Goal: Task Accomplishment & Management: Complete application form

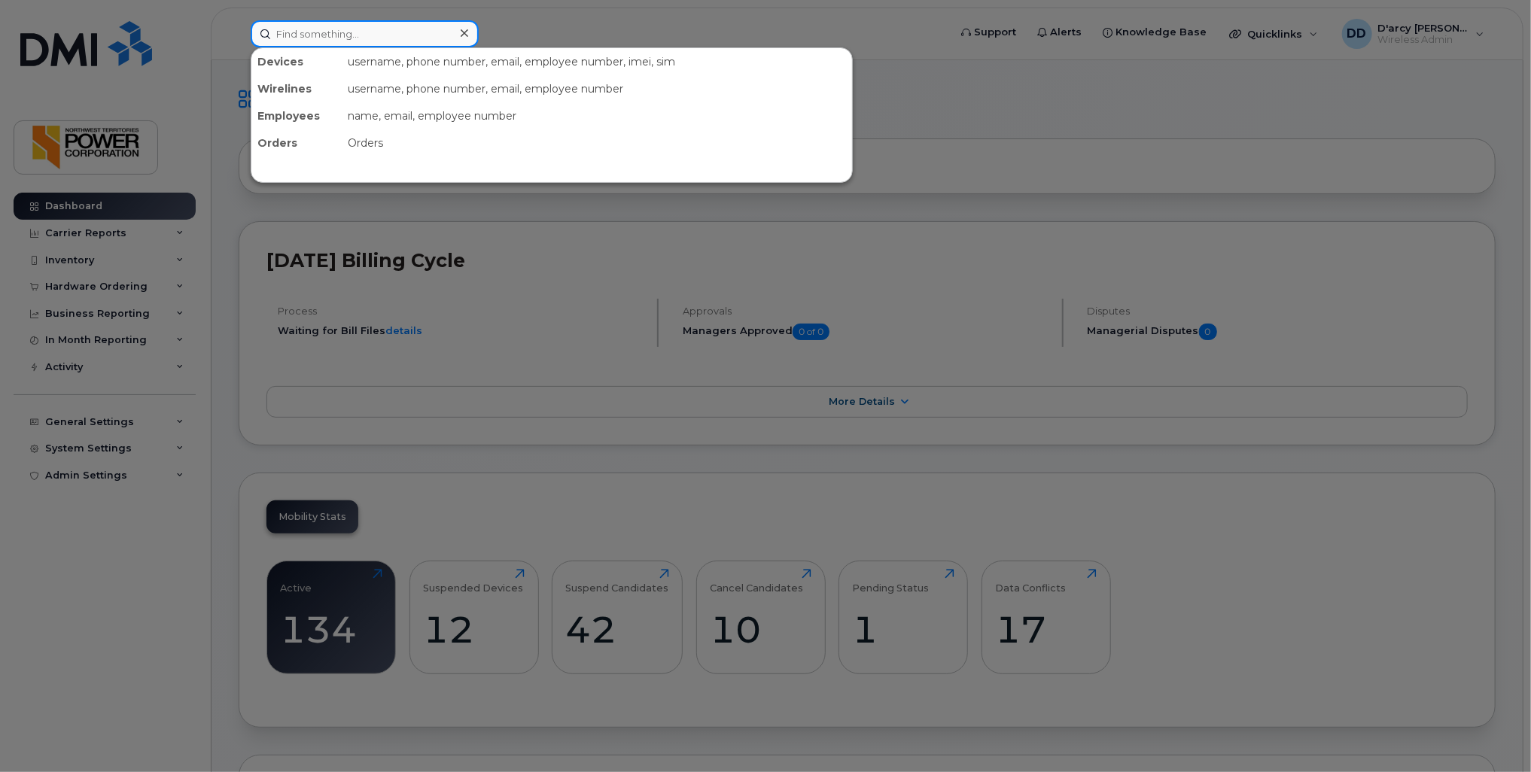
click at [344, 36] on input at bounding box center [365, 33] width 228 height 27
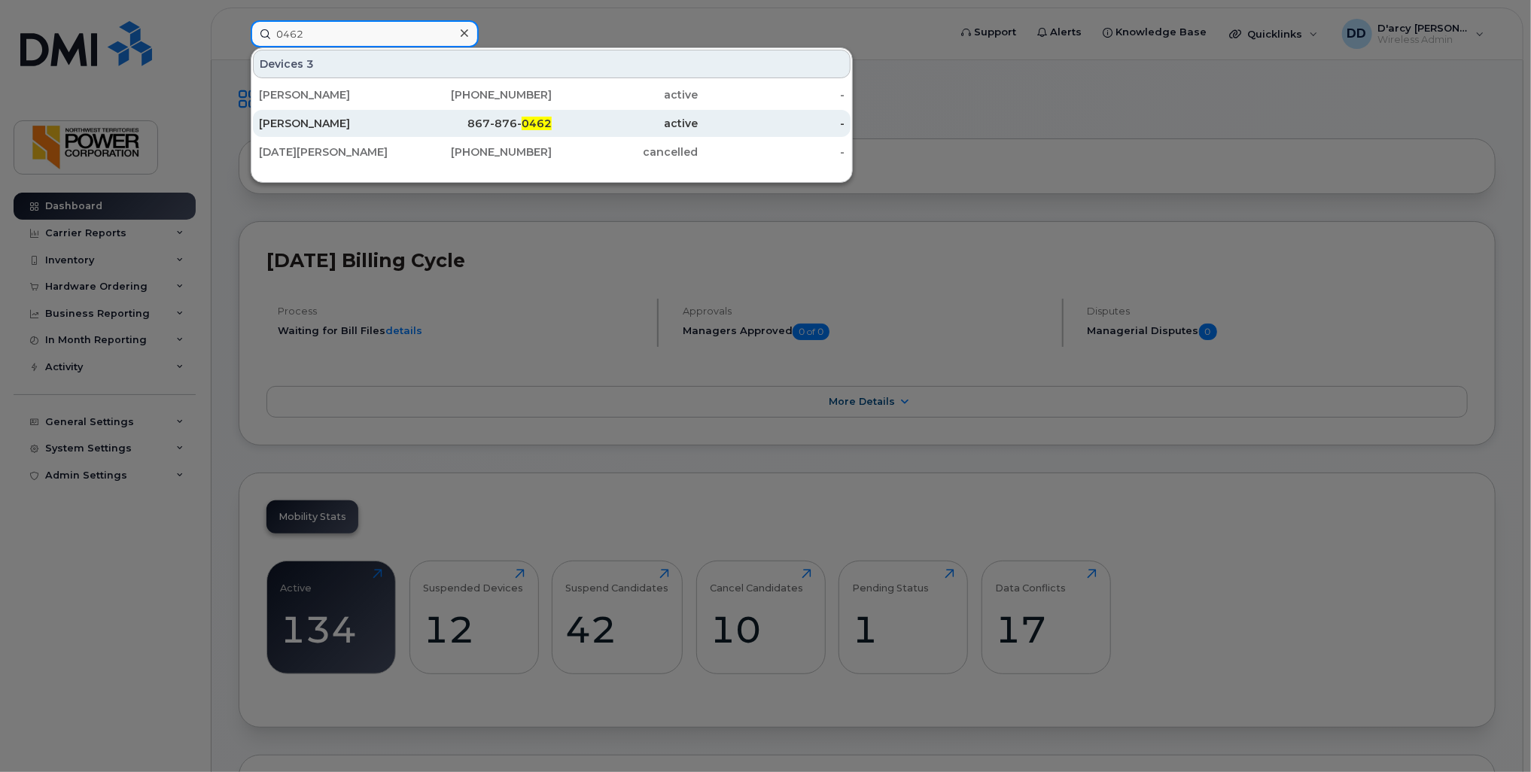
type input "0462"
click at [311, 126] on div "[PERSON_NAME]" at bounding box center [332, 123] width 147 height 15
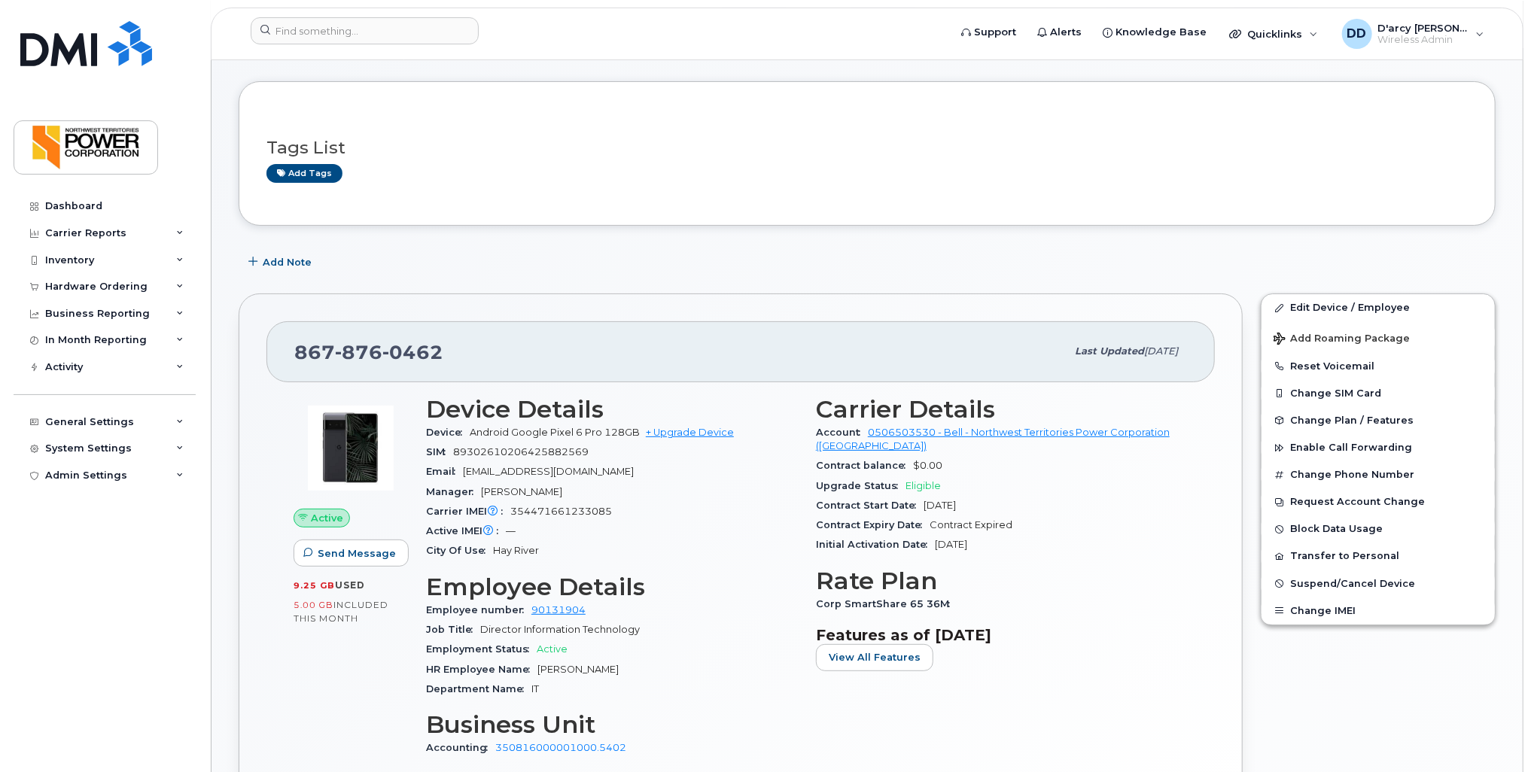
scroll to position [75, 0]
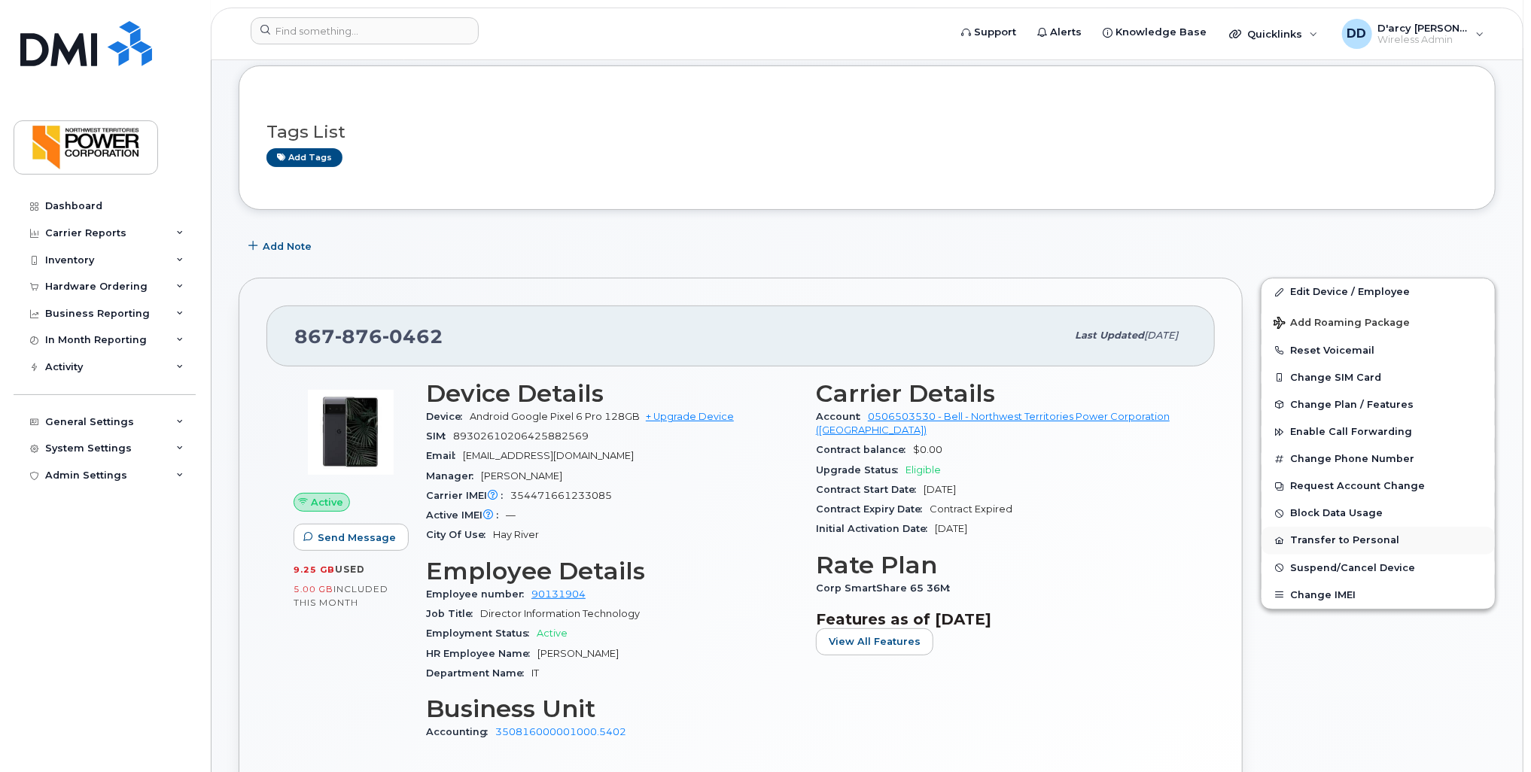
click at [1330, 540] on button "Transfer to Personal" at bounding box center [1377, 540] width 233 height 27
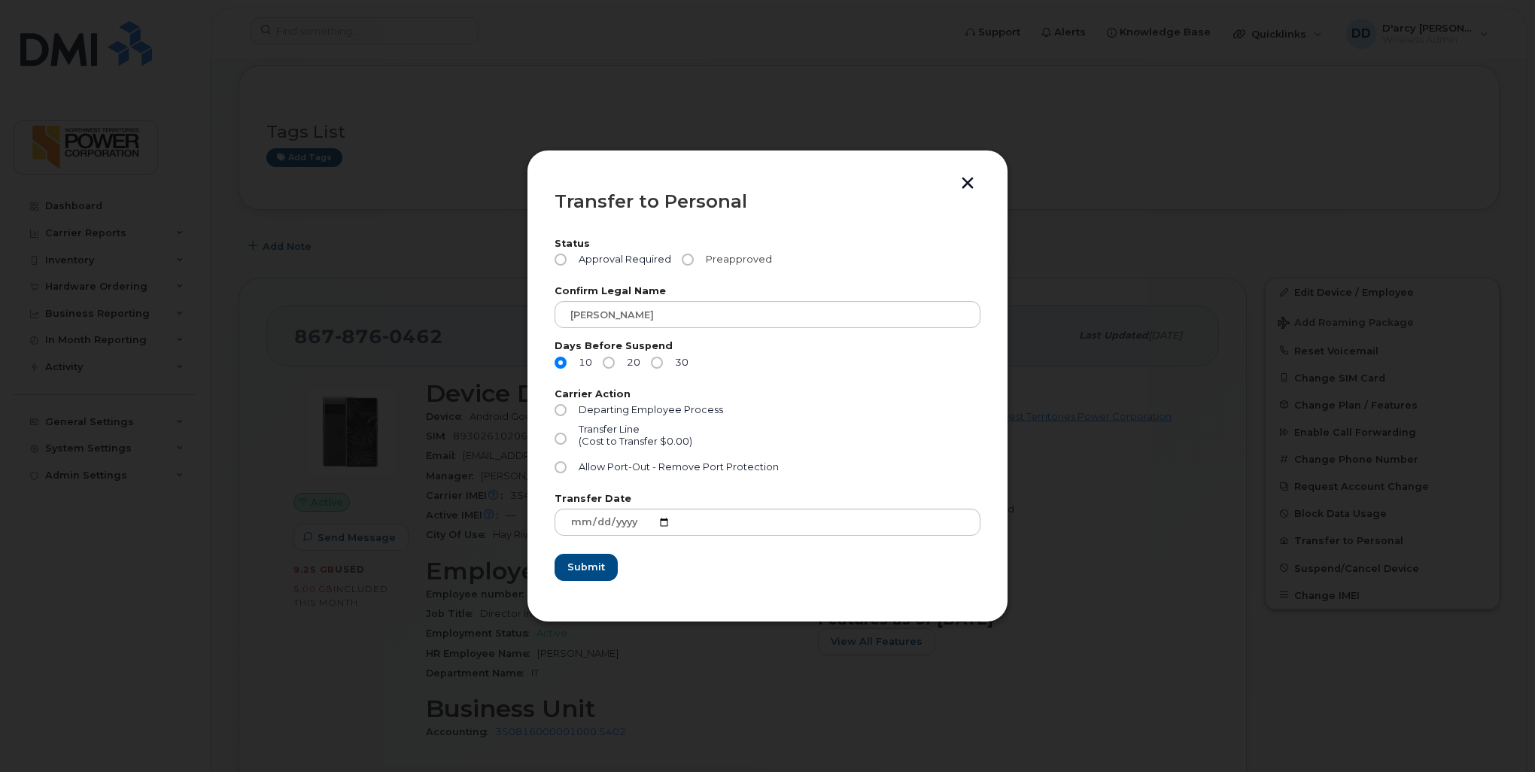
click at [689, 260] on input "Preapproved" at bounding box center [688, 260] width 12 height 12
radio input "true"
click at [561, 468] on input "Allow Port-Out - Remove Port Protection" at bounding box center [561, 467] width 12 height 12
radio input "true"
click at [608, 362] on input "20" at bounding box center [609, 363] width 12 height 12
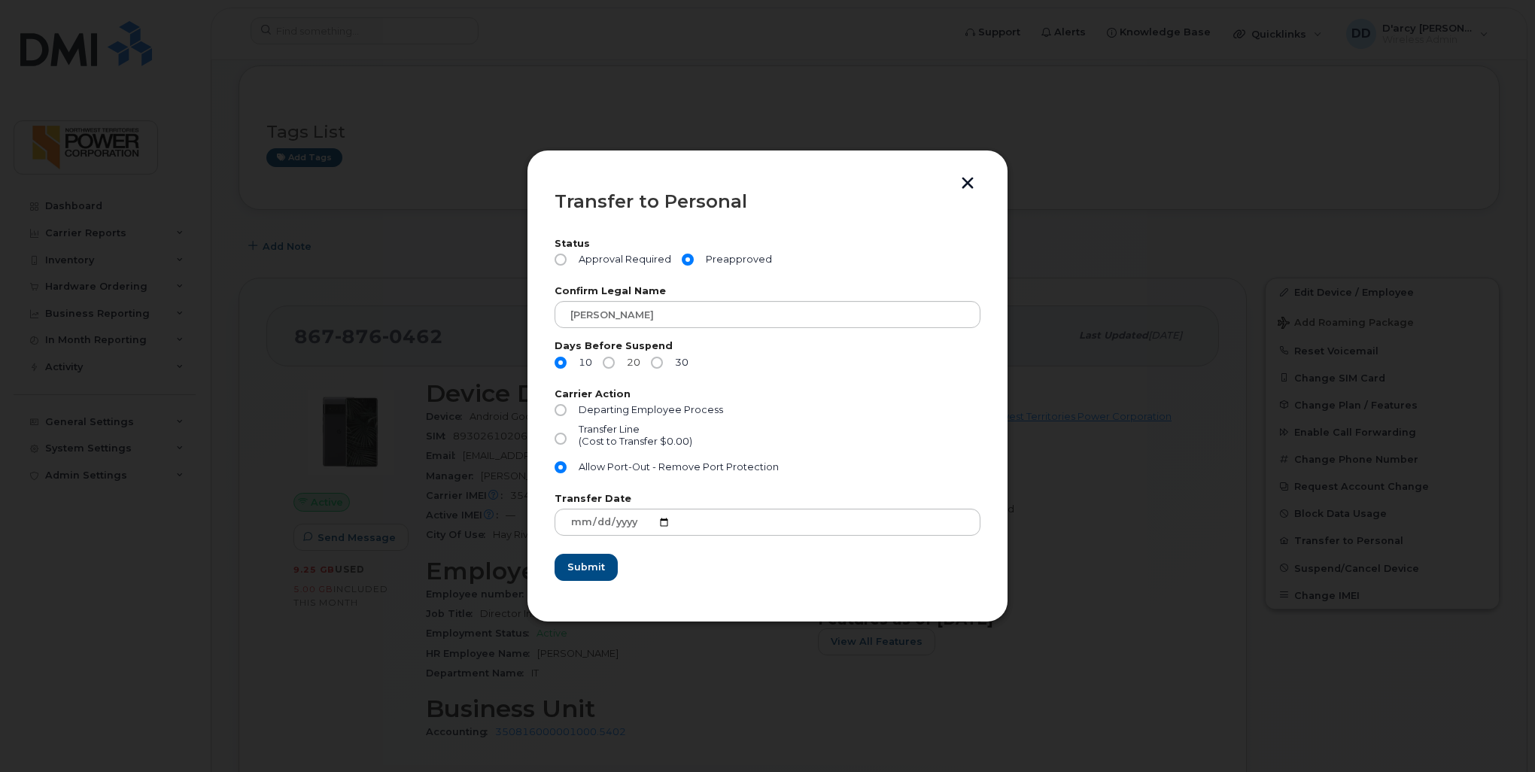
radio input "true"
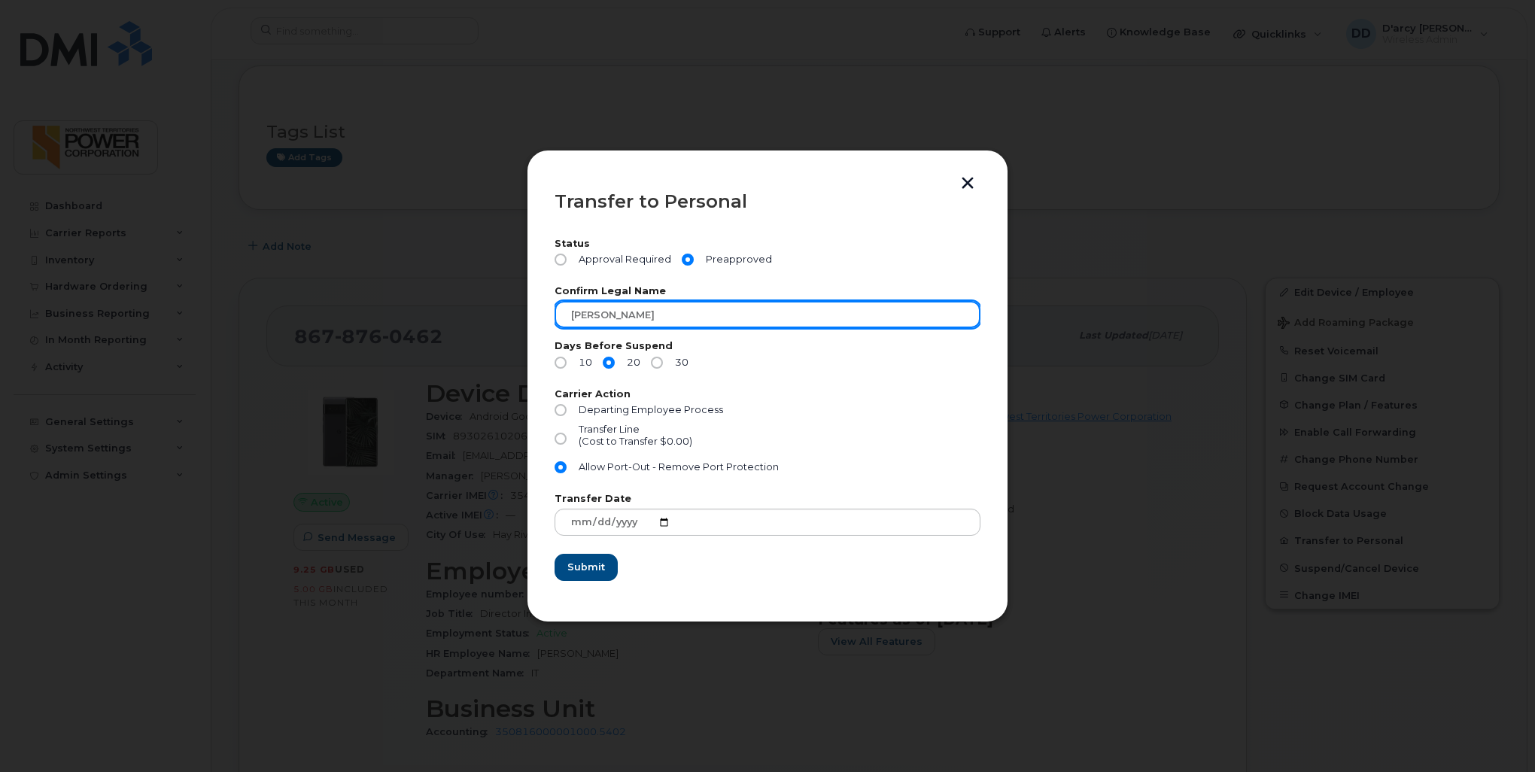
click at [586, 315] on input "[PERSON_NAME]" at bounding box center [768, 314] width 426 height 27
type input "Timothy Dressel"
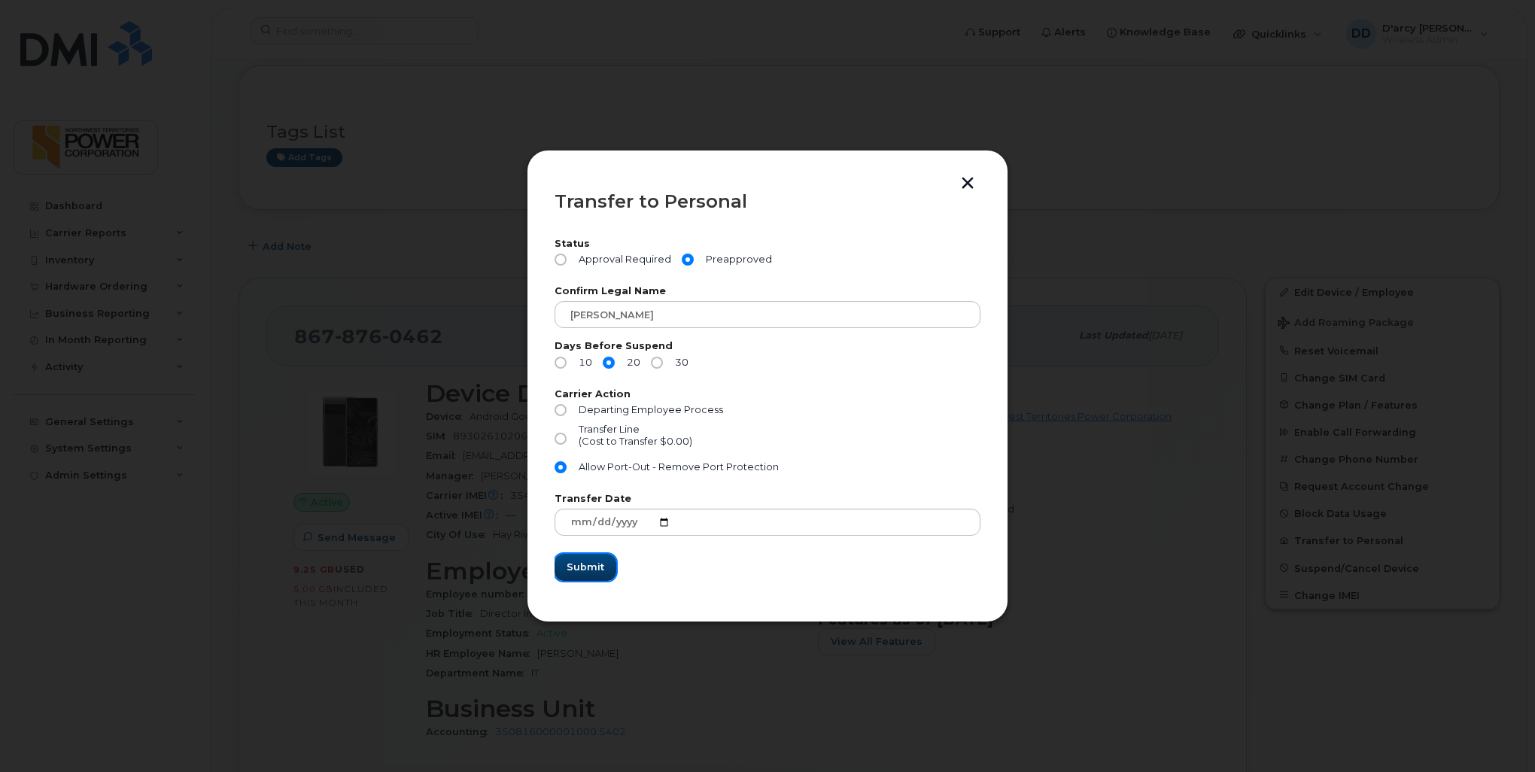
click at [582, 564] on span "Submit" at bounding box center [586, 567] width 38 height 14
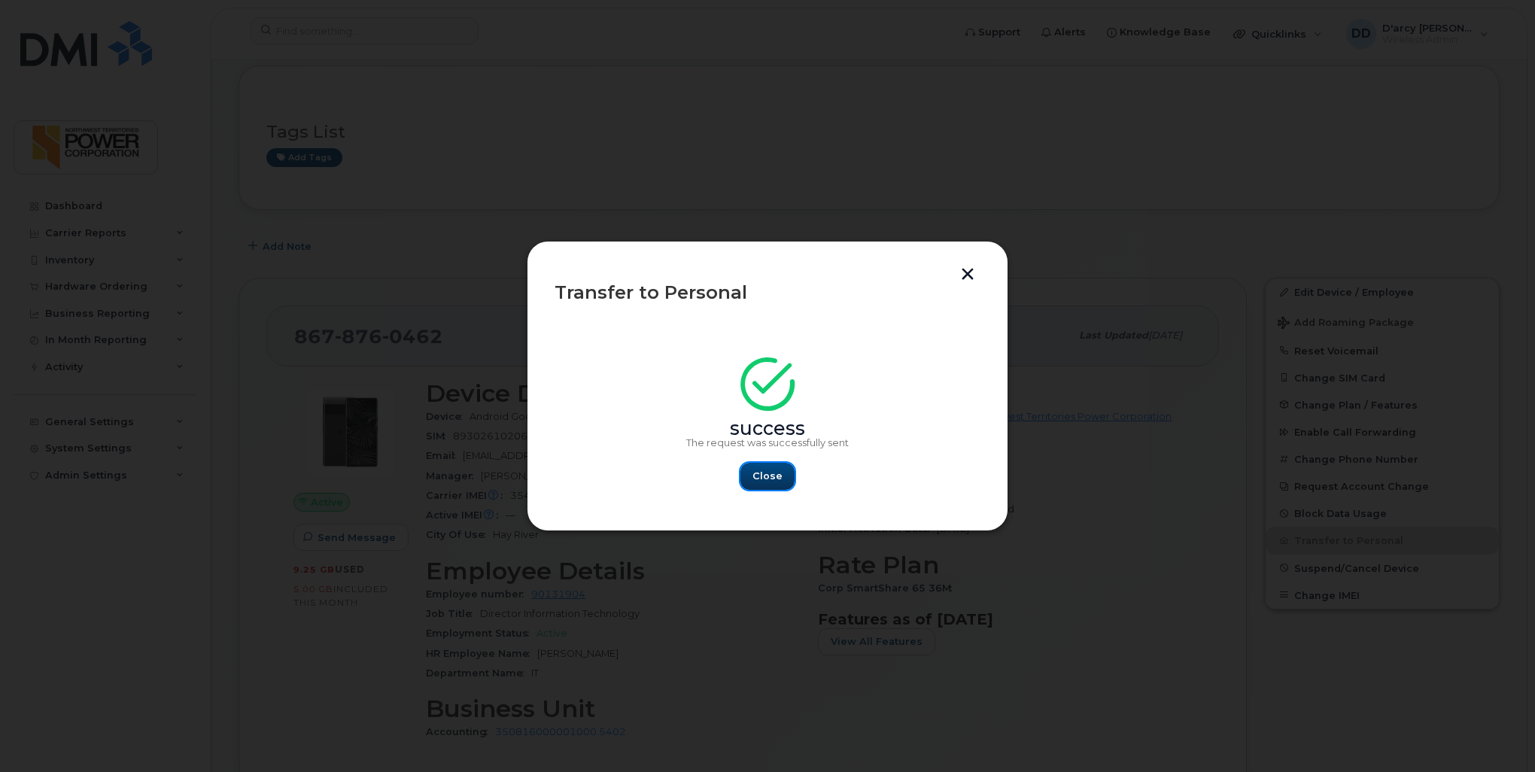
click at [753, 480] on button "Close" at bounding box center [768, 476] width 54 height 27
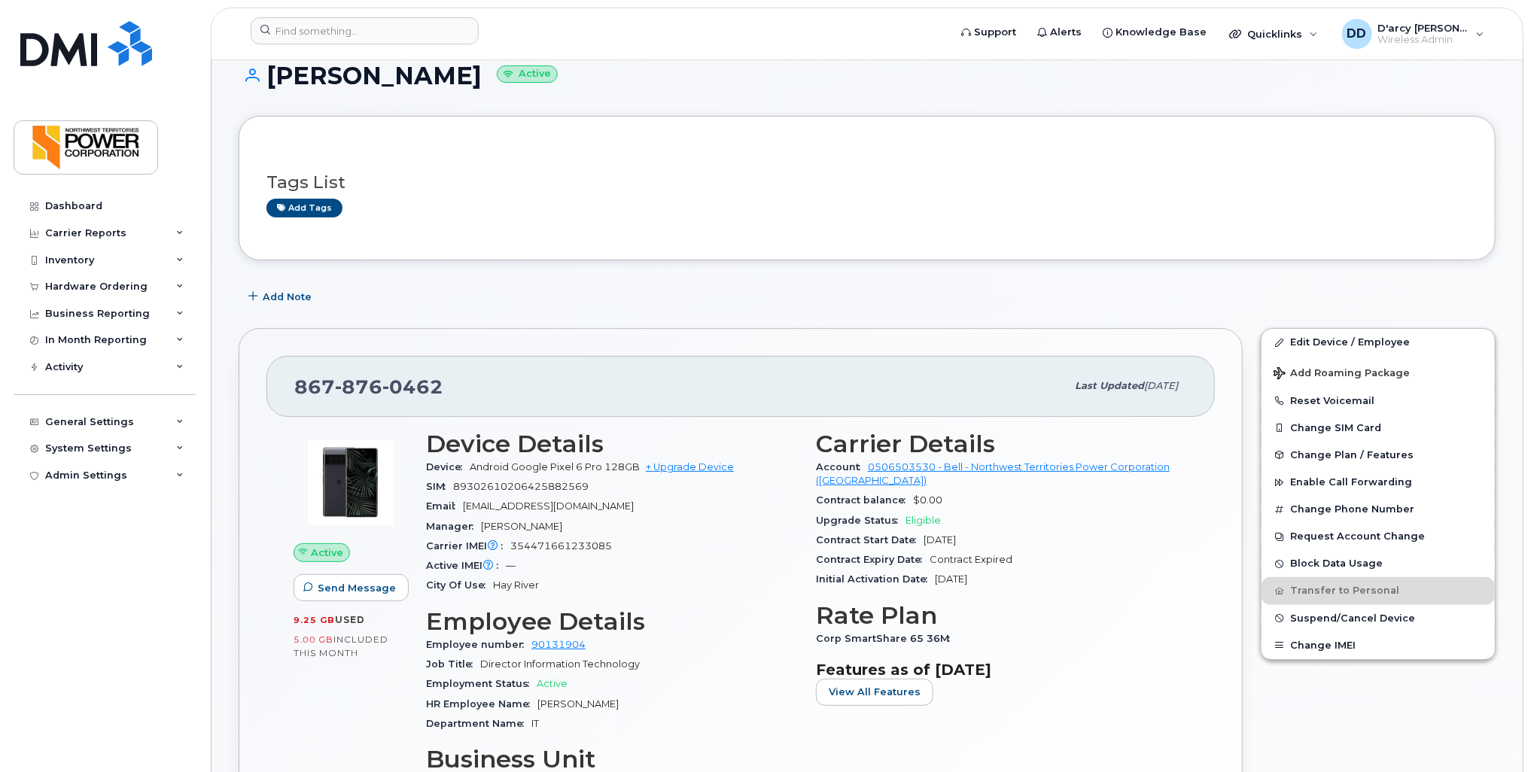
scroll to position [0, 0]
